Goal: Task Accomplishment & Management: Manage account settings

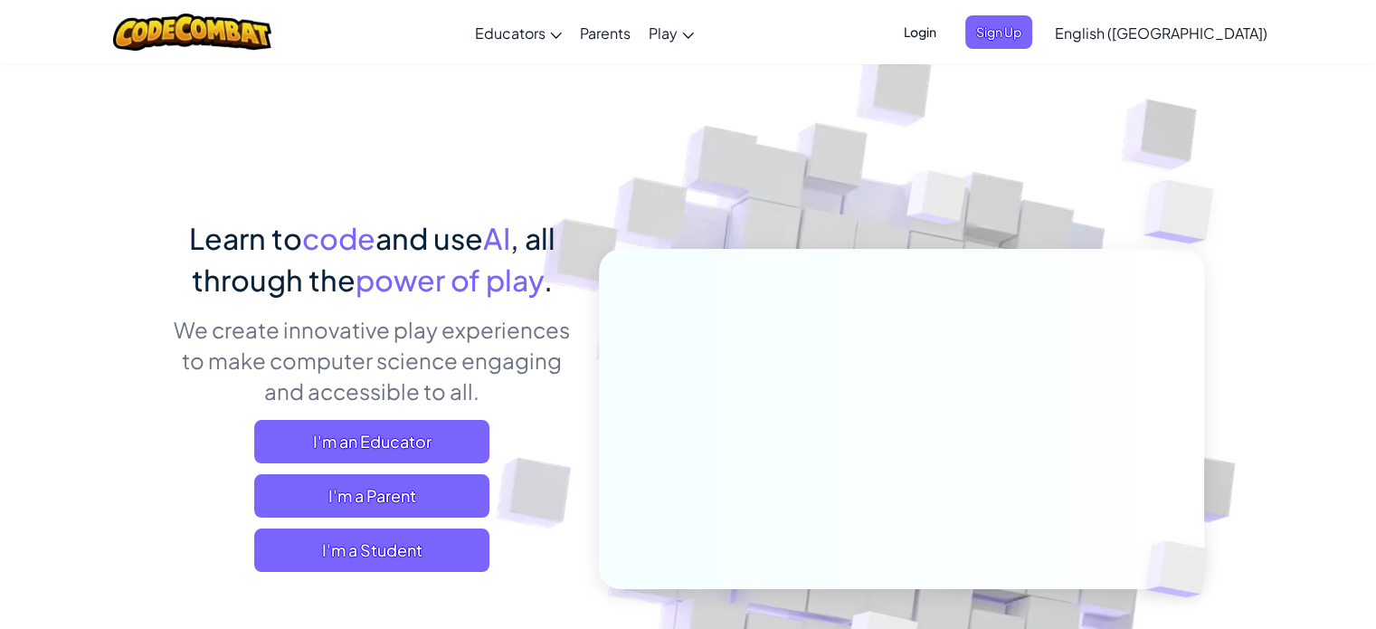
click at [947, 30] on span "Login" at bounding box center [920, 31] width 54 height 33
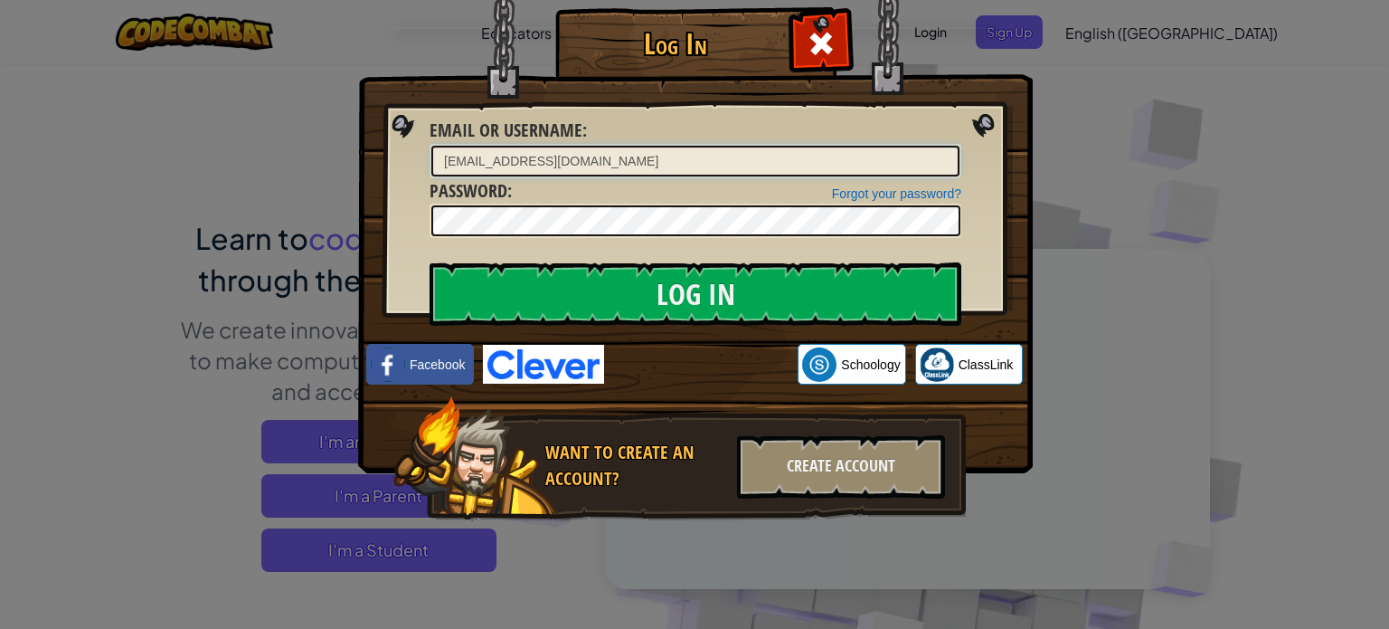
type input "[EMAIL_ADDRESS][DOMAIN_NAME]"
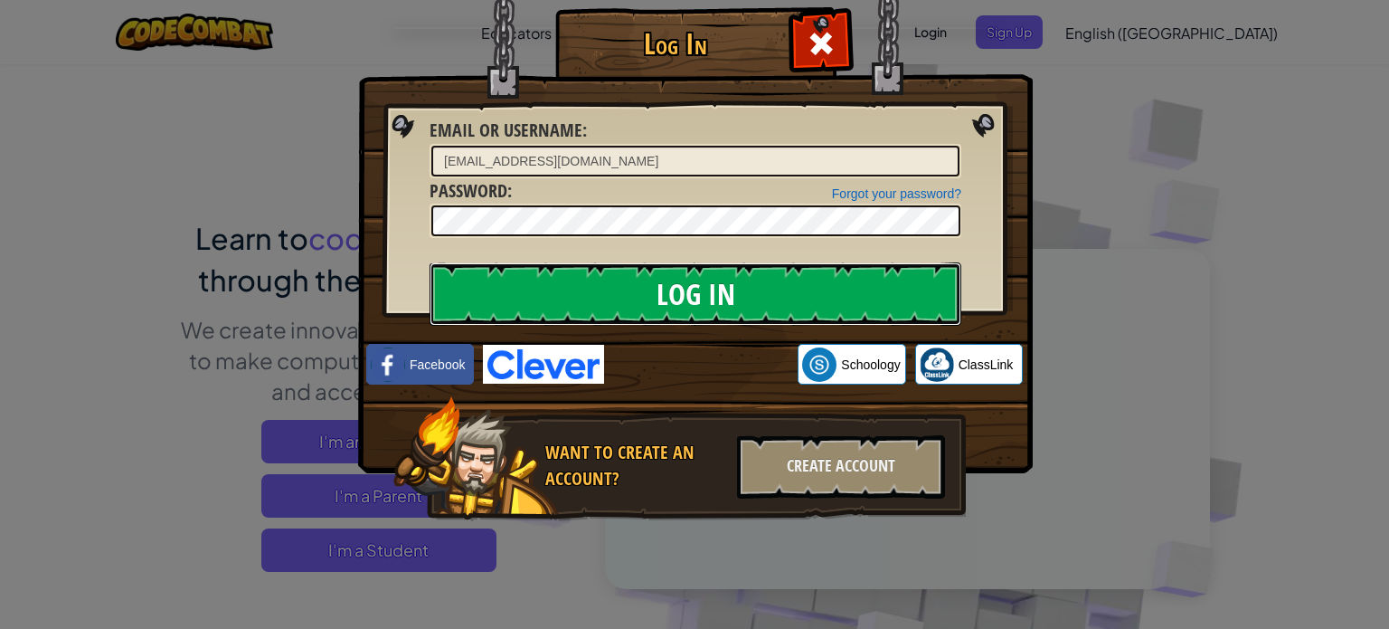
click at [462, 289] on input "Log In" at bounding box center [696, 293] width 532 height 63
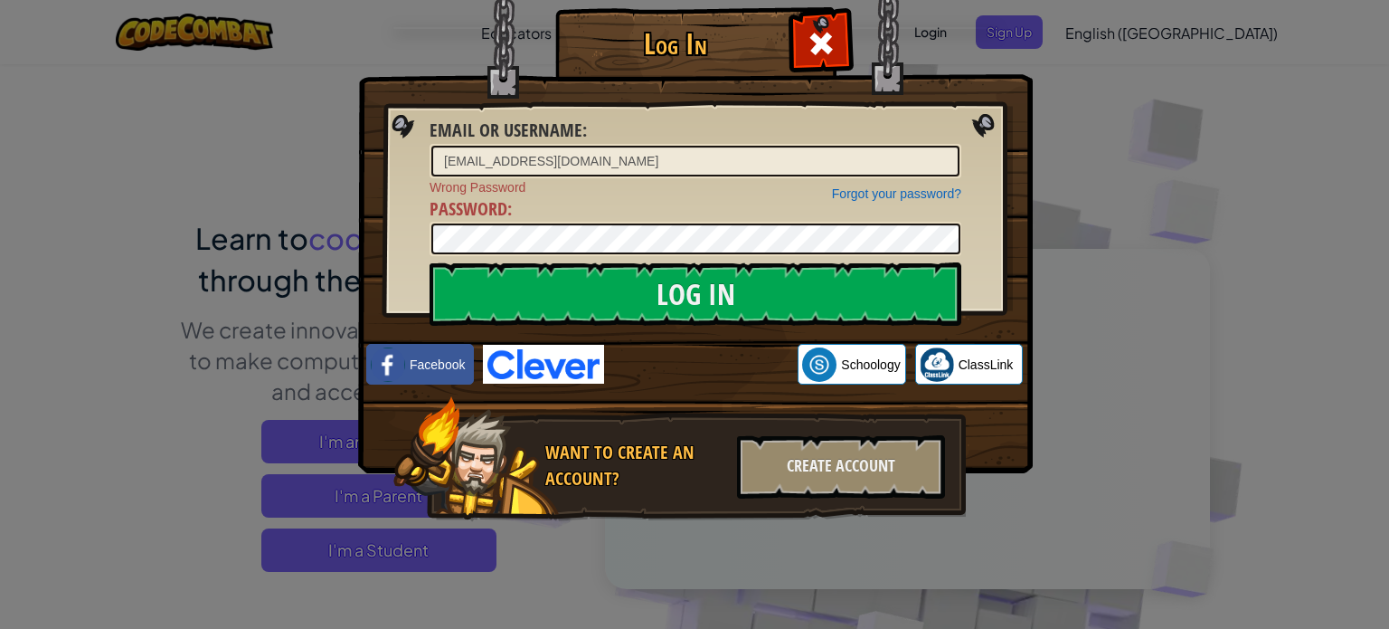
click at [597, 408] on div "Want to create an account? Create Account" at bounding box center [679, 459] width 573 height 126
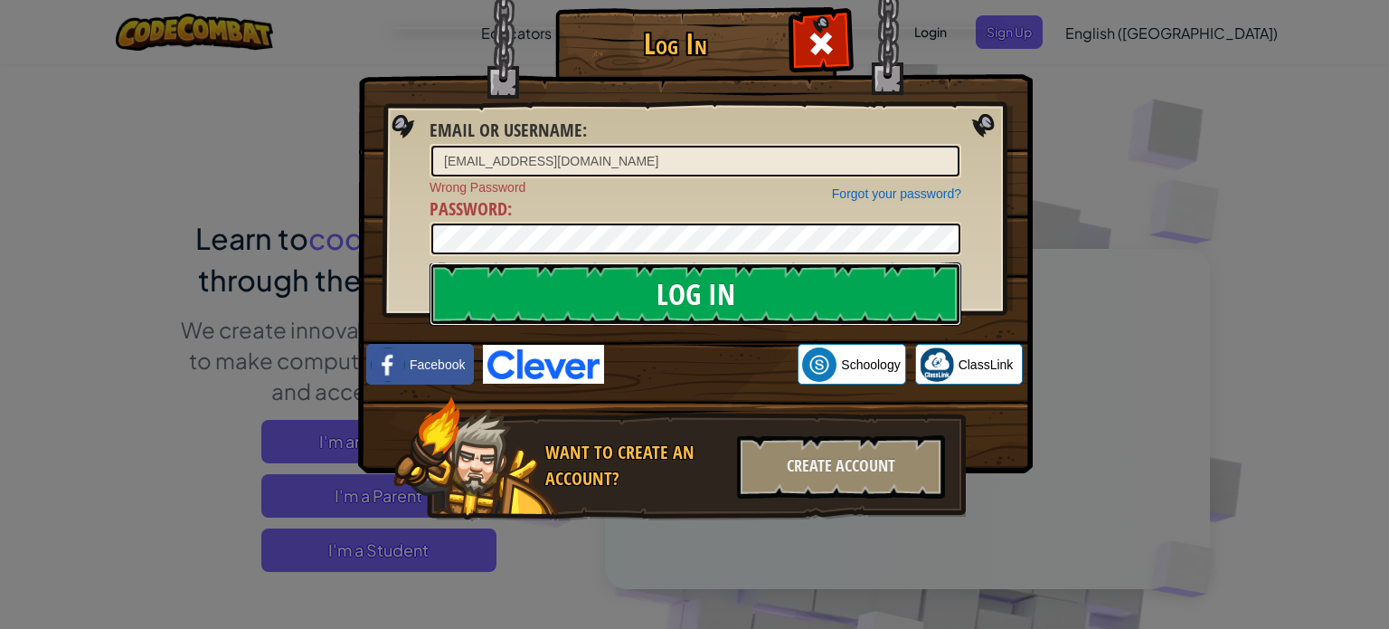
click at [470, 270] on input "Log In" at bounding box center [696, 293] width 532 height 63
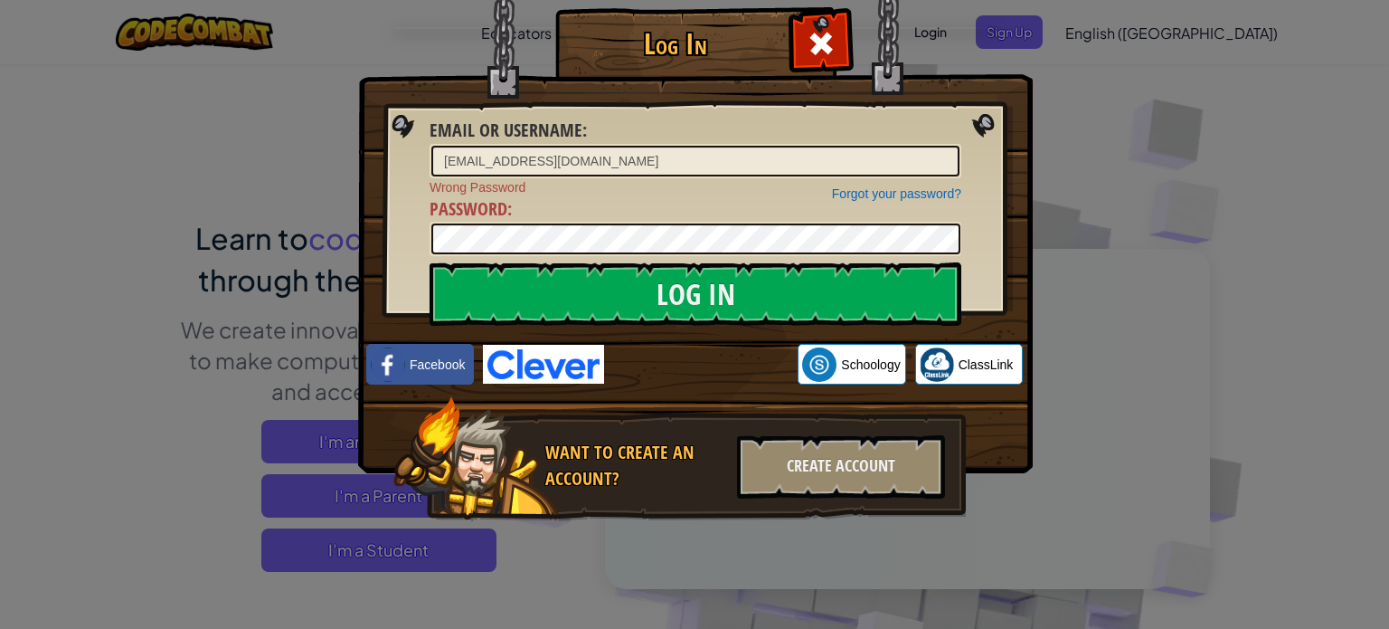
click at [274, 365] on div "Log In Email or Username : [EMAIL_ADDRESS][DOMAIN_NAME] Forgot your password? W…" at bounding box center [694, 314] width 1389 height 629
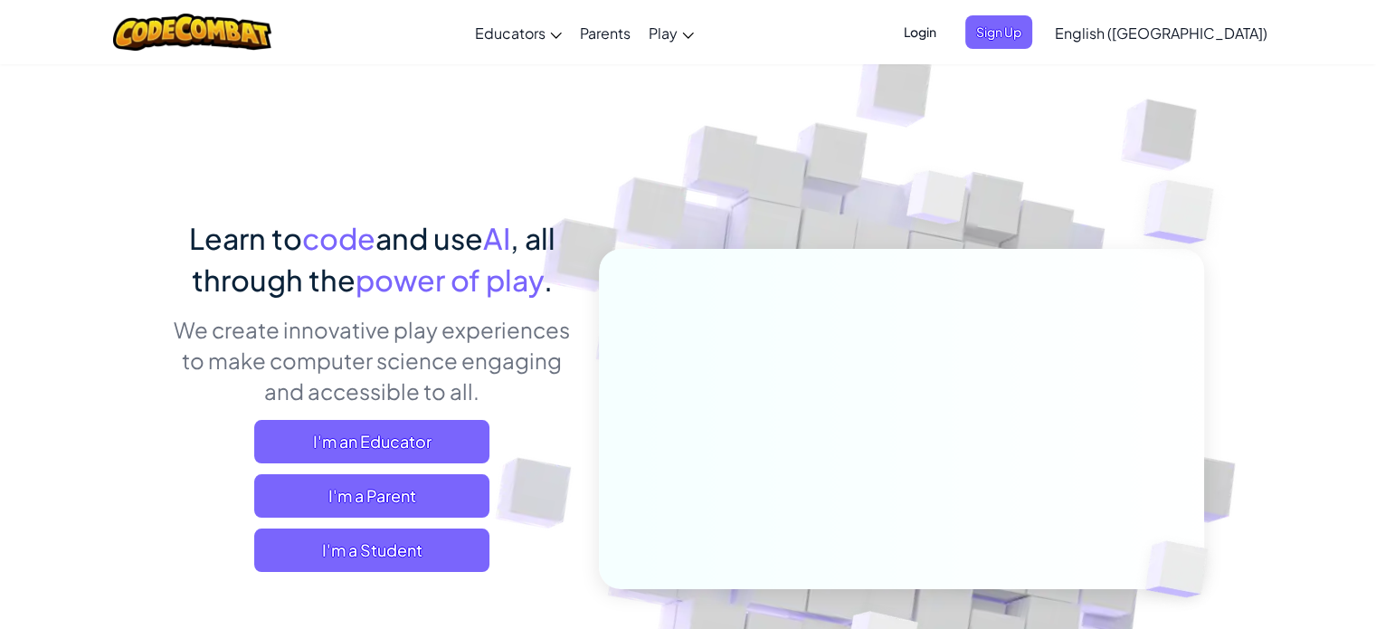
click at [947, 29] on span "Login" at bounding box center [920, 31] width 54 height 33
